Goal: Task Accomplishment & Management: Use online tool/utility

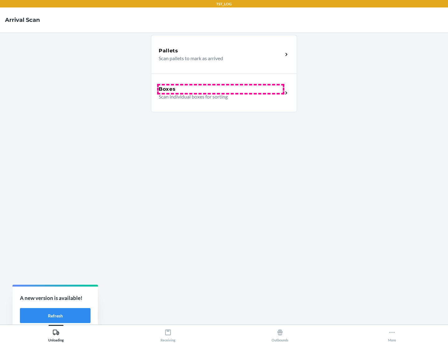
click at [221, 89] on div "Boxes" at bounding box center [221, 88] width 124 height 7
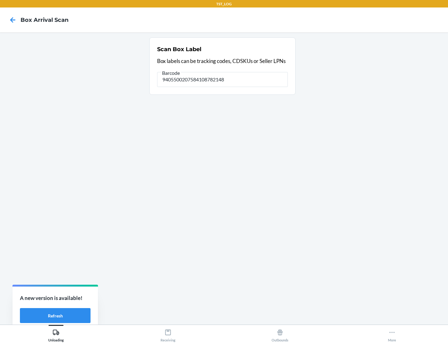
type input "9405500207584108782148"
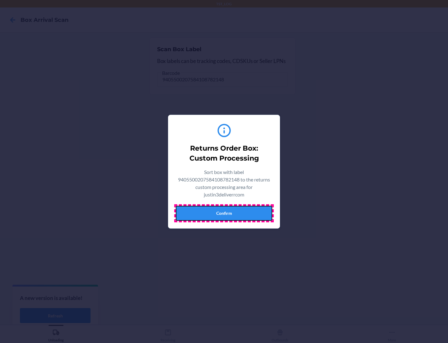
click at [224, 213] on button "Confirm" at bounding box center [224, 213] width 97 height 15
